Goal: Find specific page/section: Find specific page/section

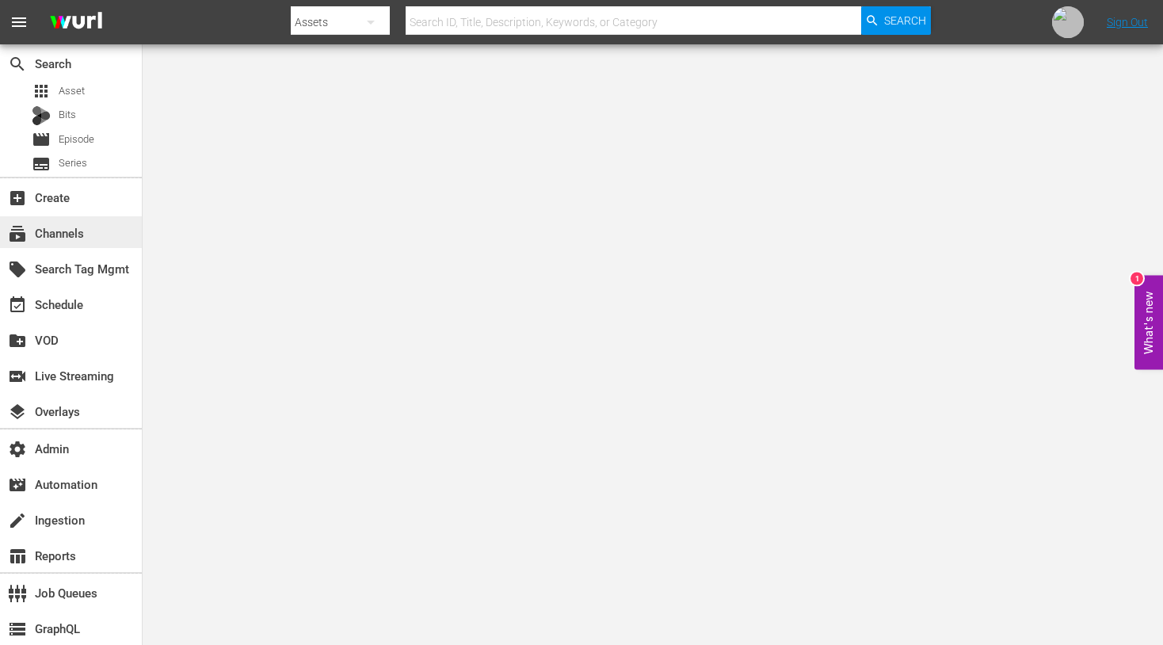
click at [83, 244] on div "subscriptions Channels" at bounding box center [71, 232] width 142 height 32
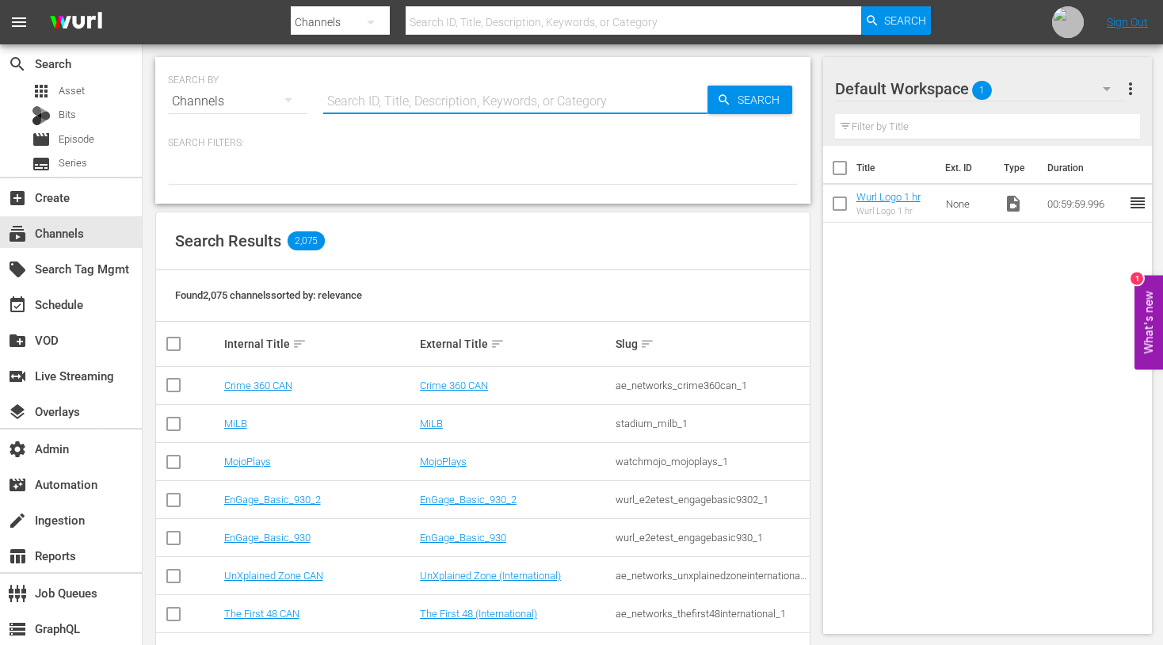
click at [491, 86] on input "text" at bounding box center [515, 101] width 384 height 38
paste input "LG pulls the artwork directly from our scheduler, and our scheduling platform i…"
type input "LG pulls the artwork directly from our scheduler, and our scheduling platform i…"
paste input "sysdata_s_p_a_fifa_5"
type input "sysdata_s_p_a_fifa_5"
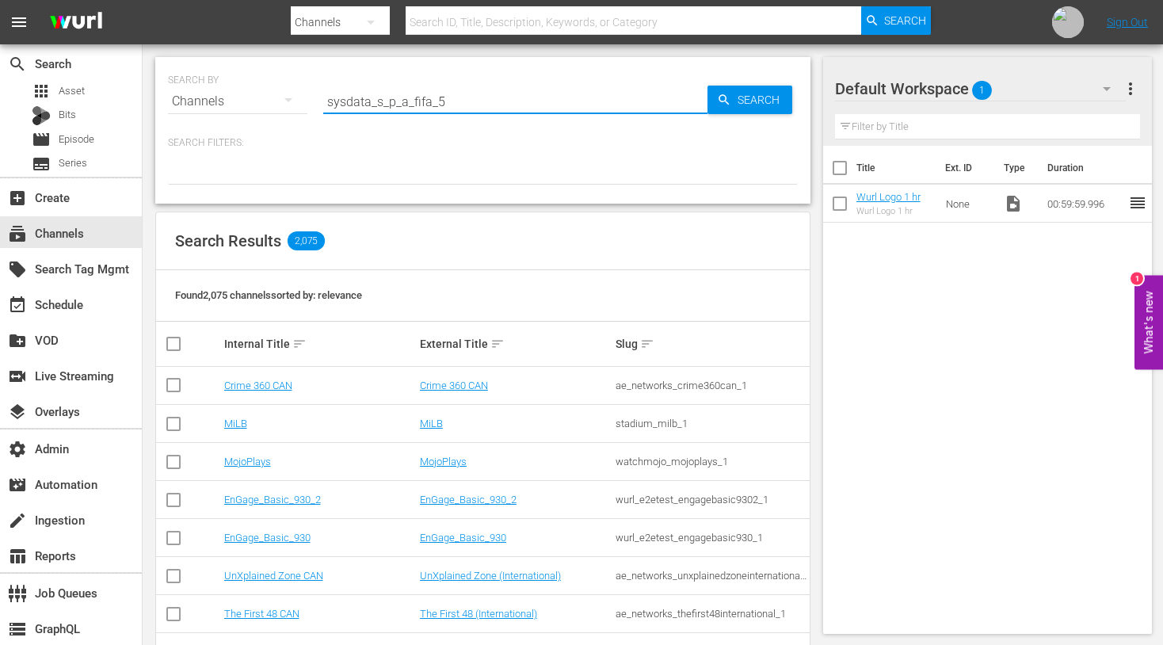
type input "sysdata_s_p_a_fifa_5"
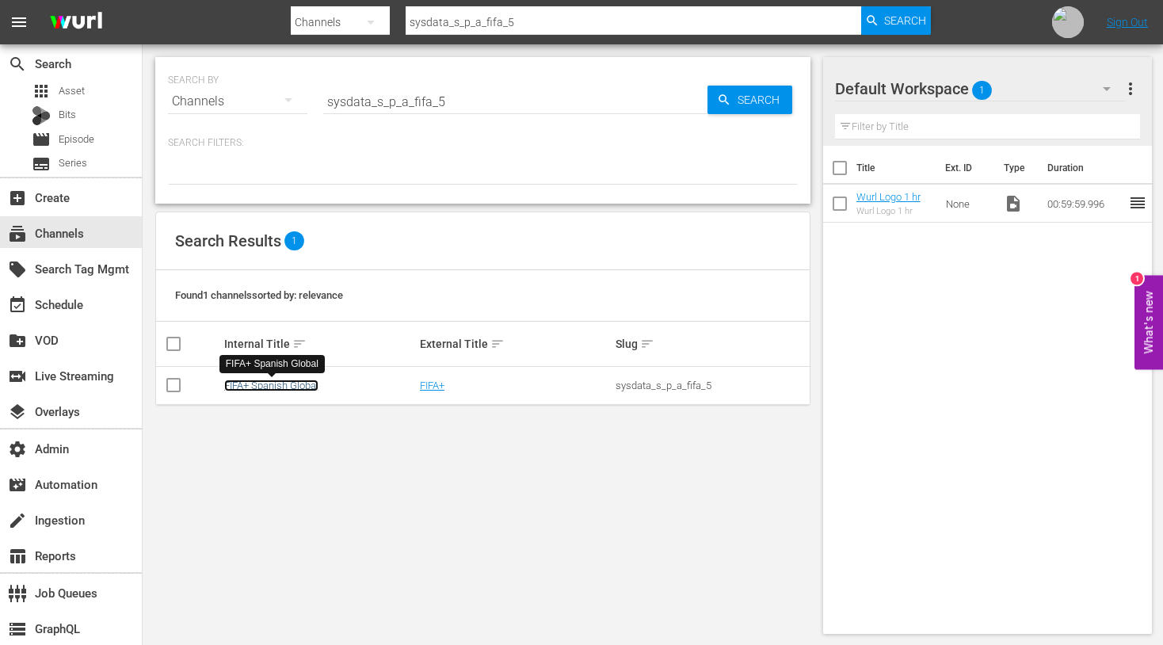
click at [293, 390] on link "FIFA+ Spanish Global" at bounding box center [271, 386] width 94 height 12
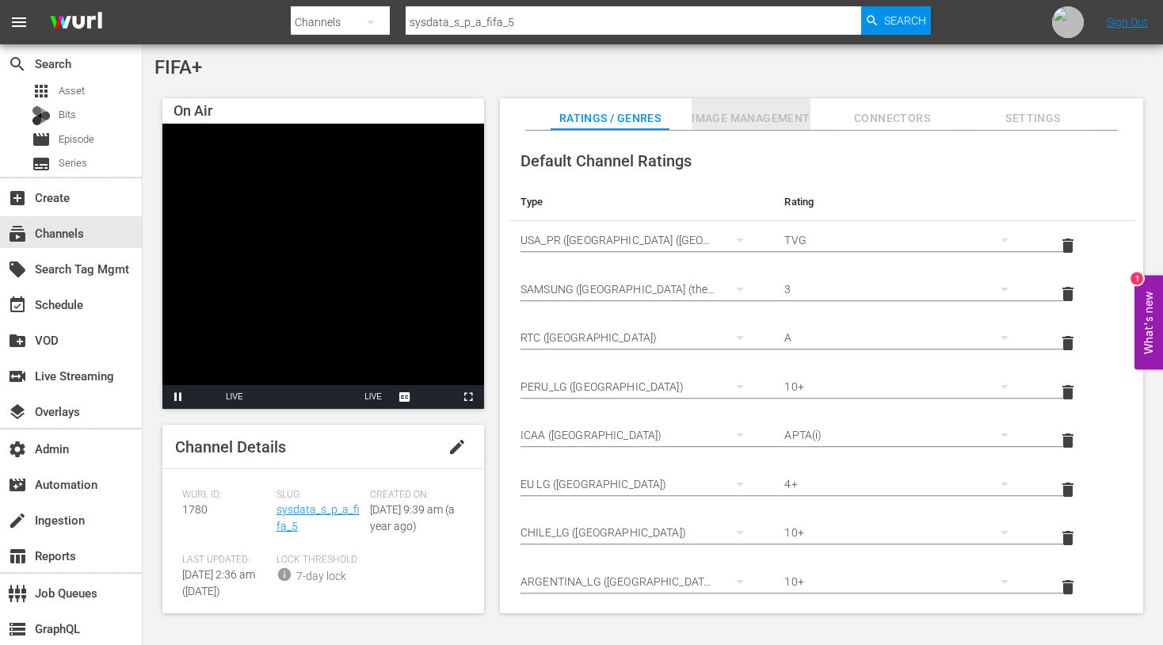
click at [752, 115] on span "Image Management" at bounding box center [751, 119] width 119 height 20
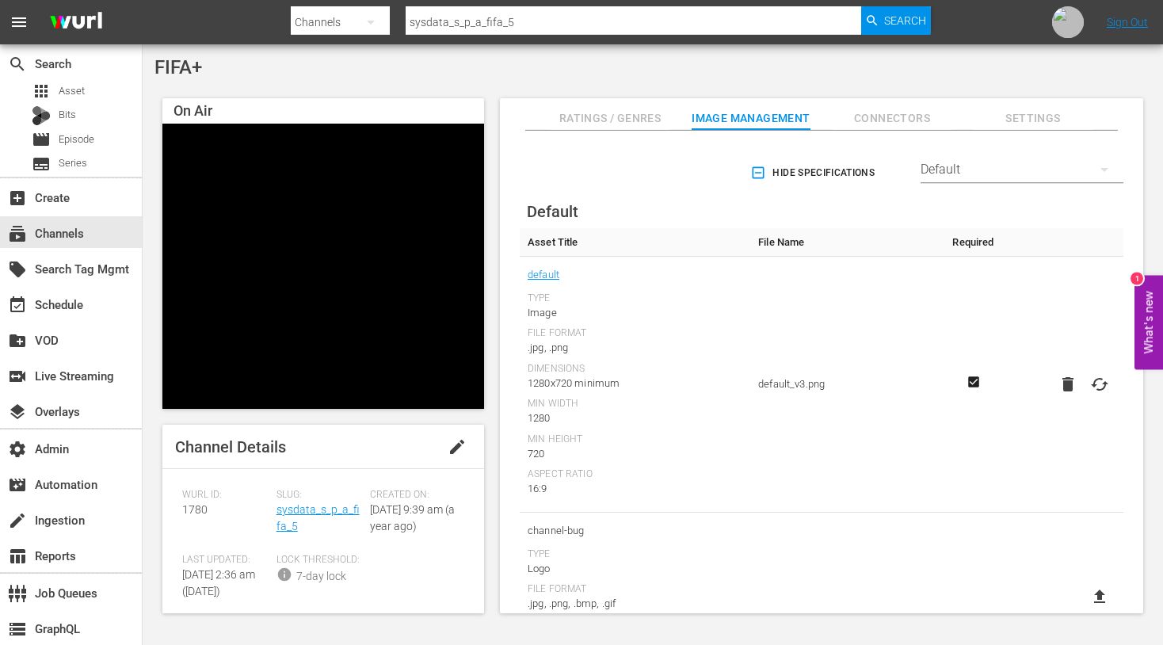
click at [962, 174] on div "Default" at bounding box center [1022, 169] width 203 height 44
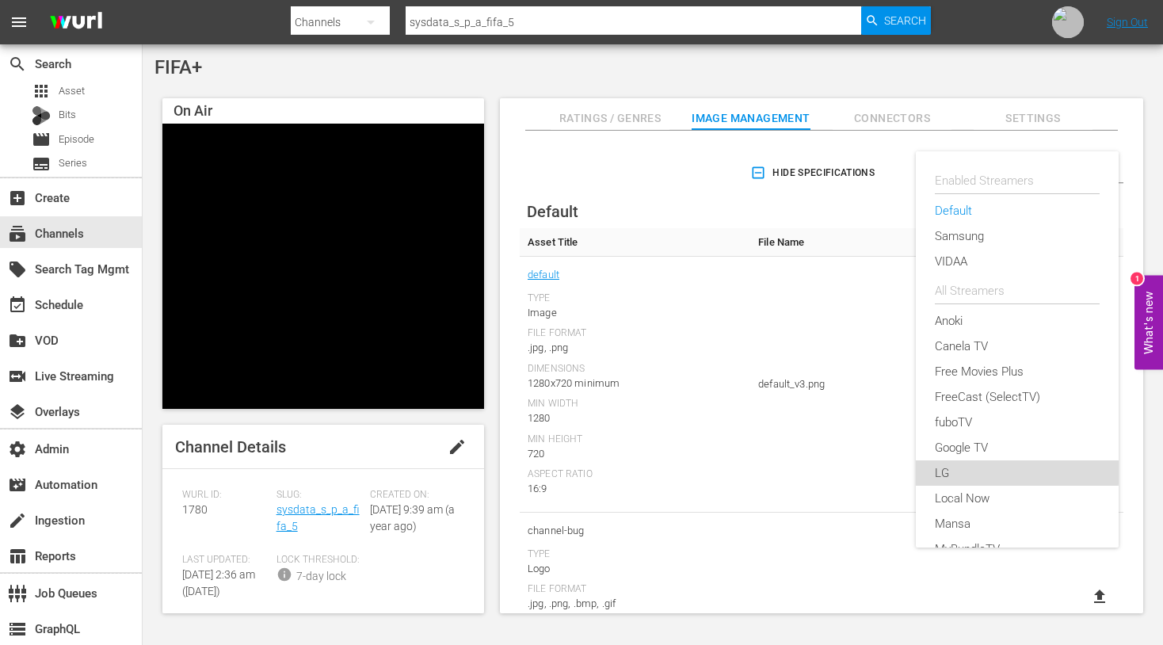
click at [967, 468] on div "LG" at bounding box center [1017, 472] width 165 height 25
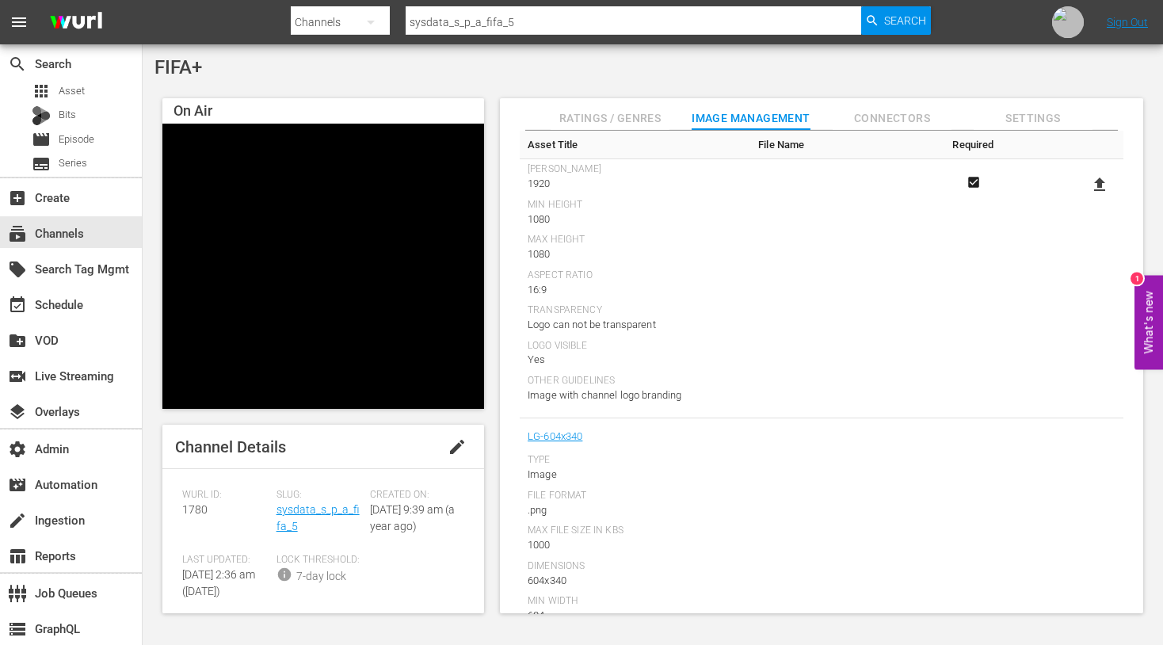
scroll to position [312, 0]
